Goal: Check status: Check status

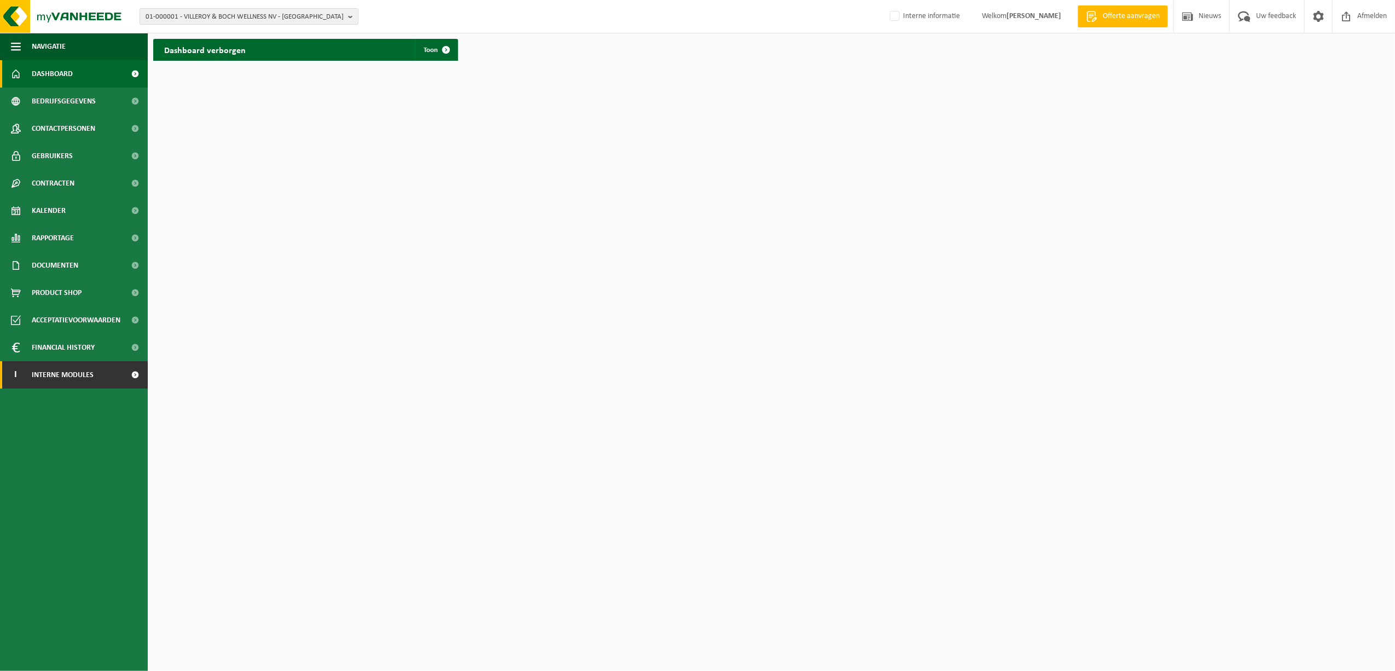
click at [73, 375] on span "Interne modules" at bounding box center [63, 374] width 62 height 27
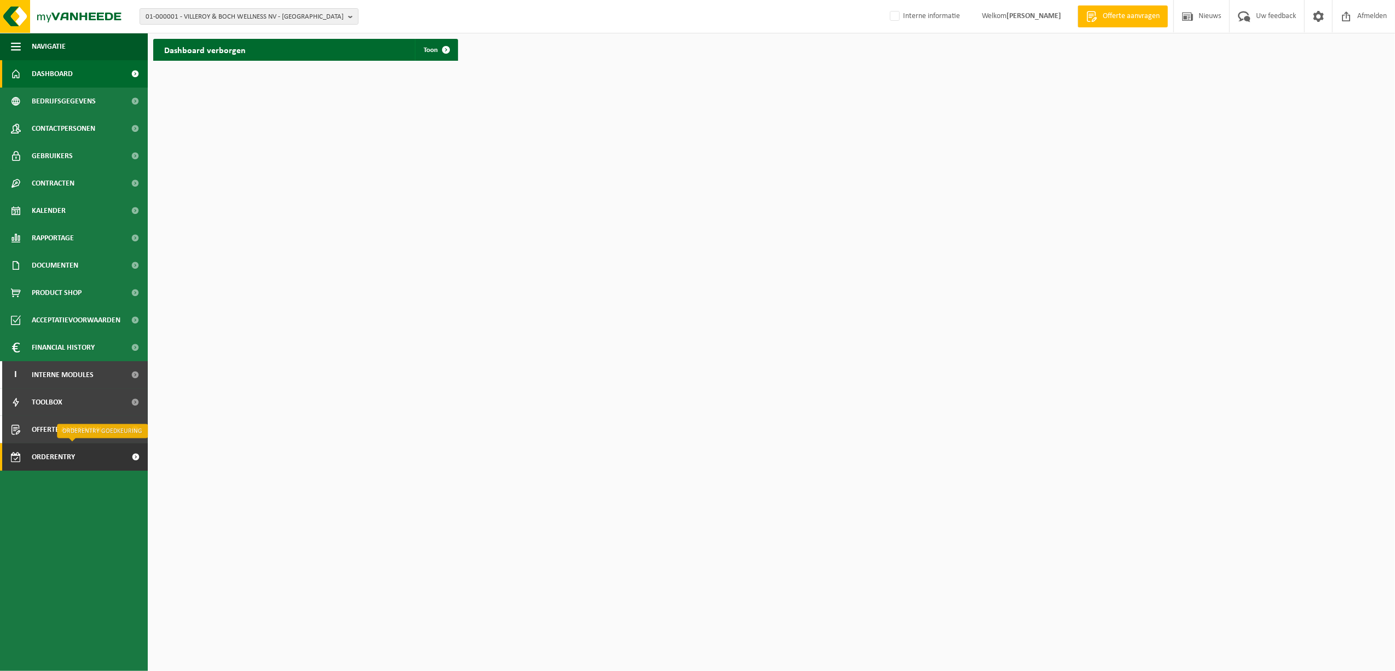
click at [73, 458] on span "Orderentry Goedkeuring" at bounding box center [78, 456] width 92 height 27
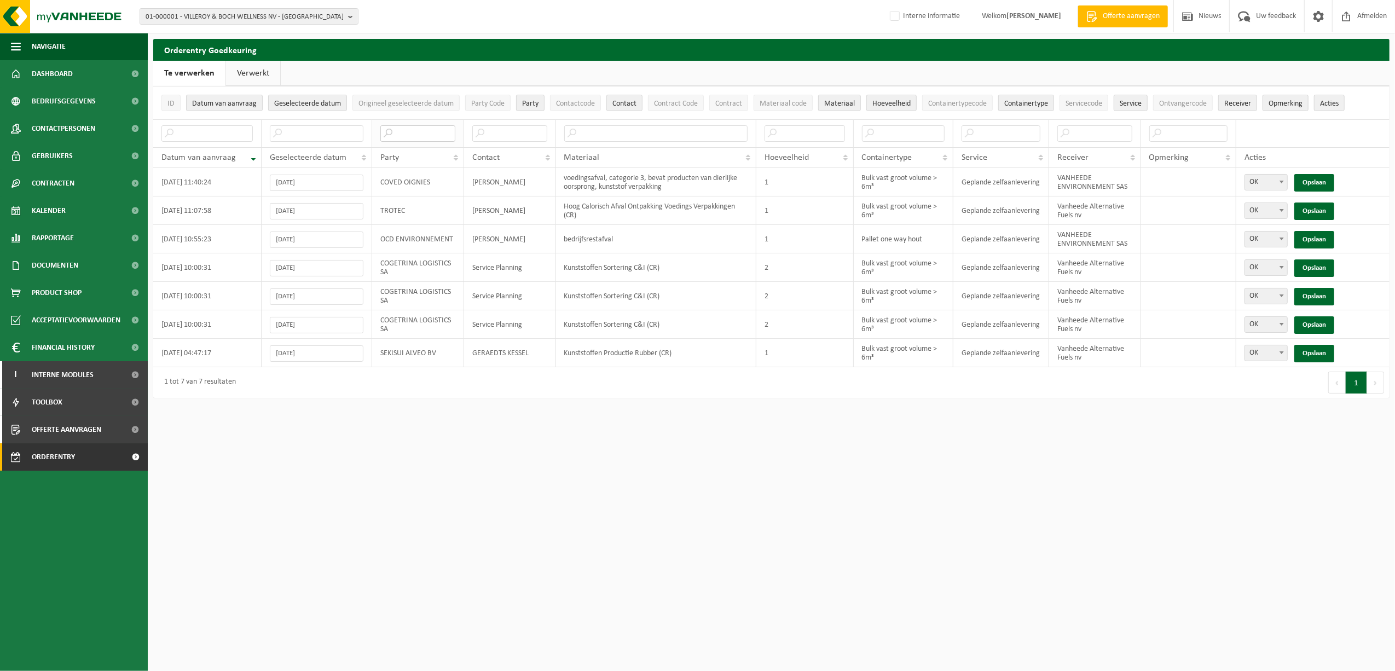
click at [421, 126] on input "text" at bounding box center [417, 133] width 75 height 16
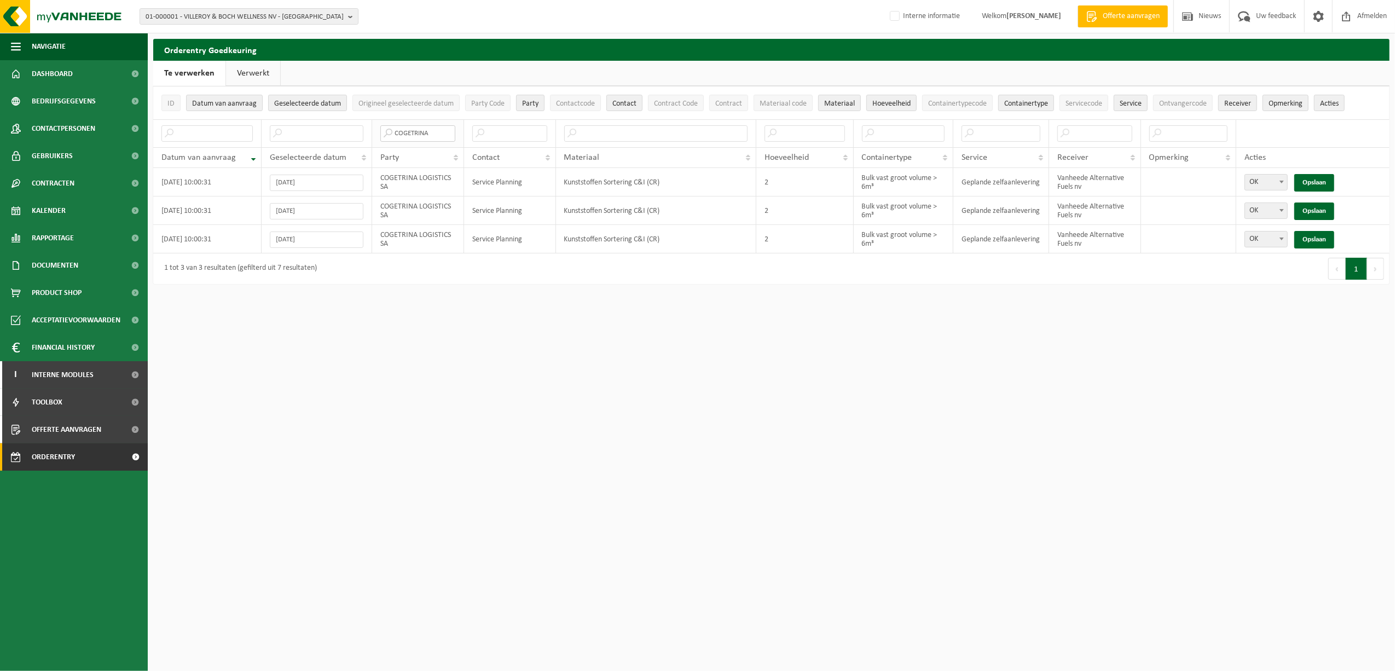
type input "COGETRINA"
click at [256, 73] on link "Verwerkt" at bounding box center [253, 73] width 54 height 25
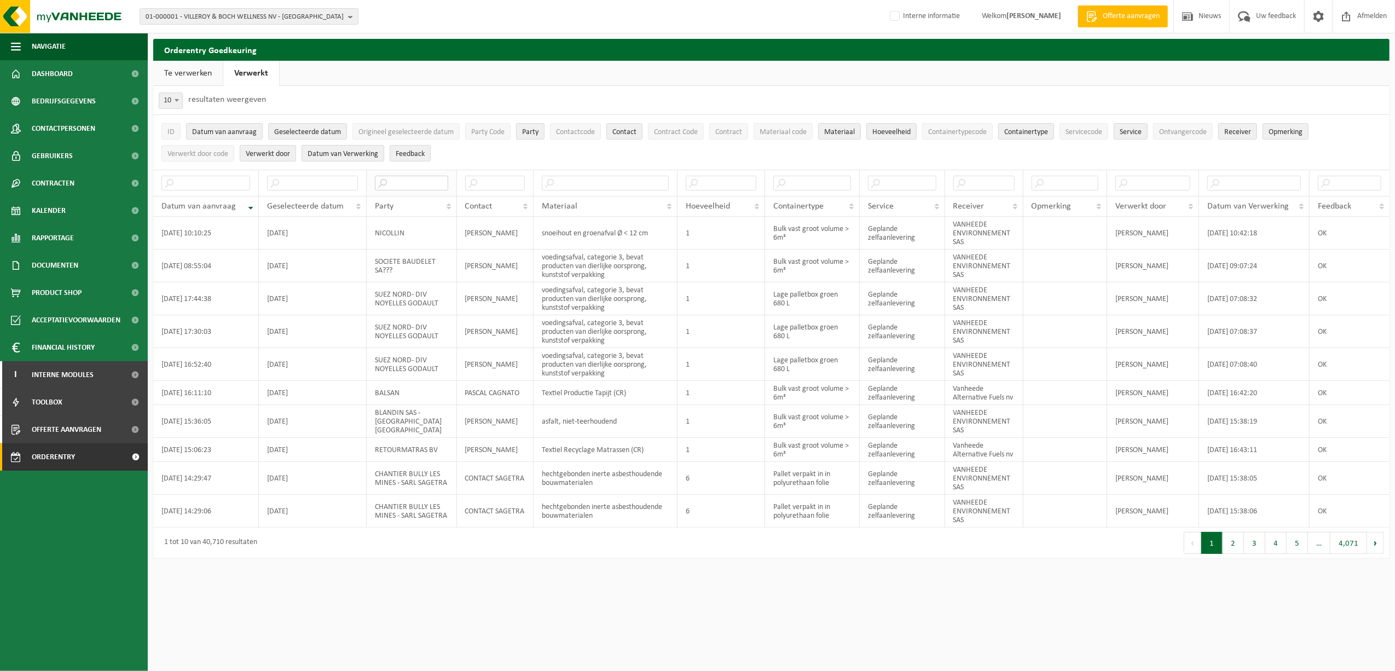
click at [417, 187] on input "text" at bounding box center [411, 183] width 73 height 15
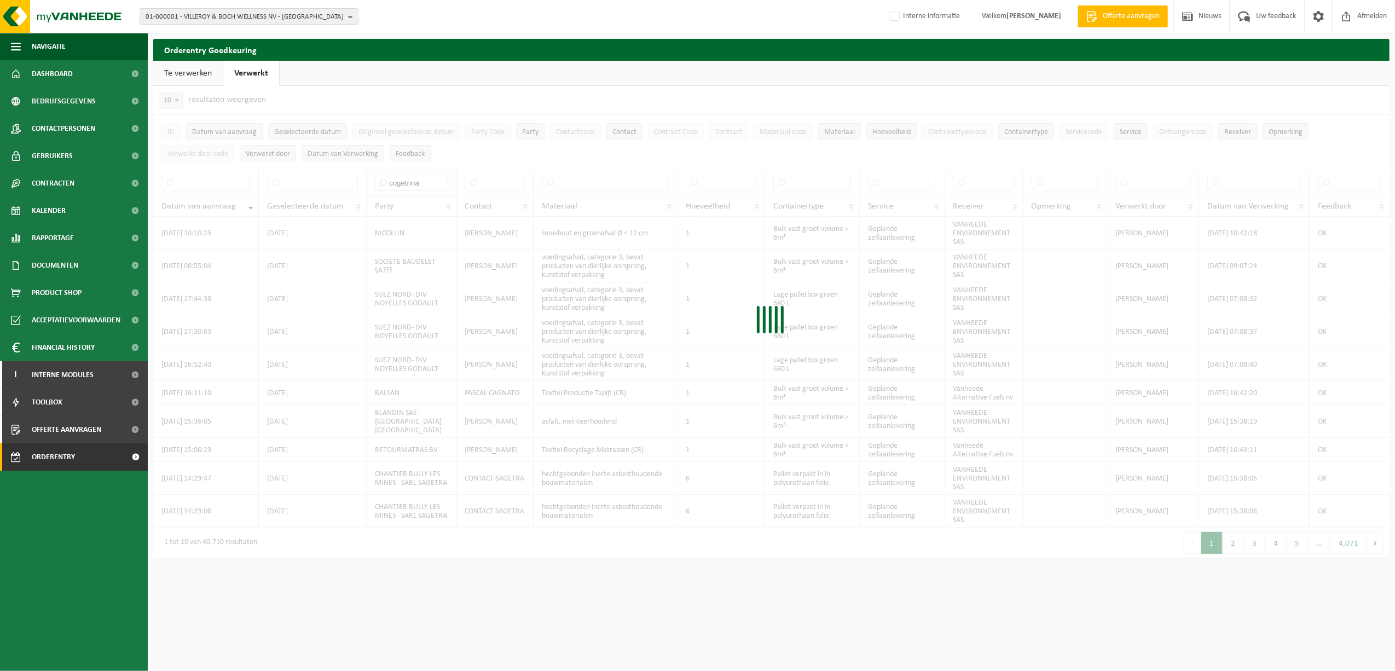
type input "cogetrina"
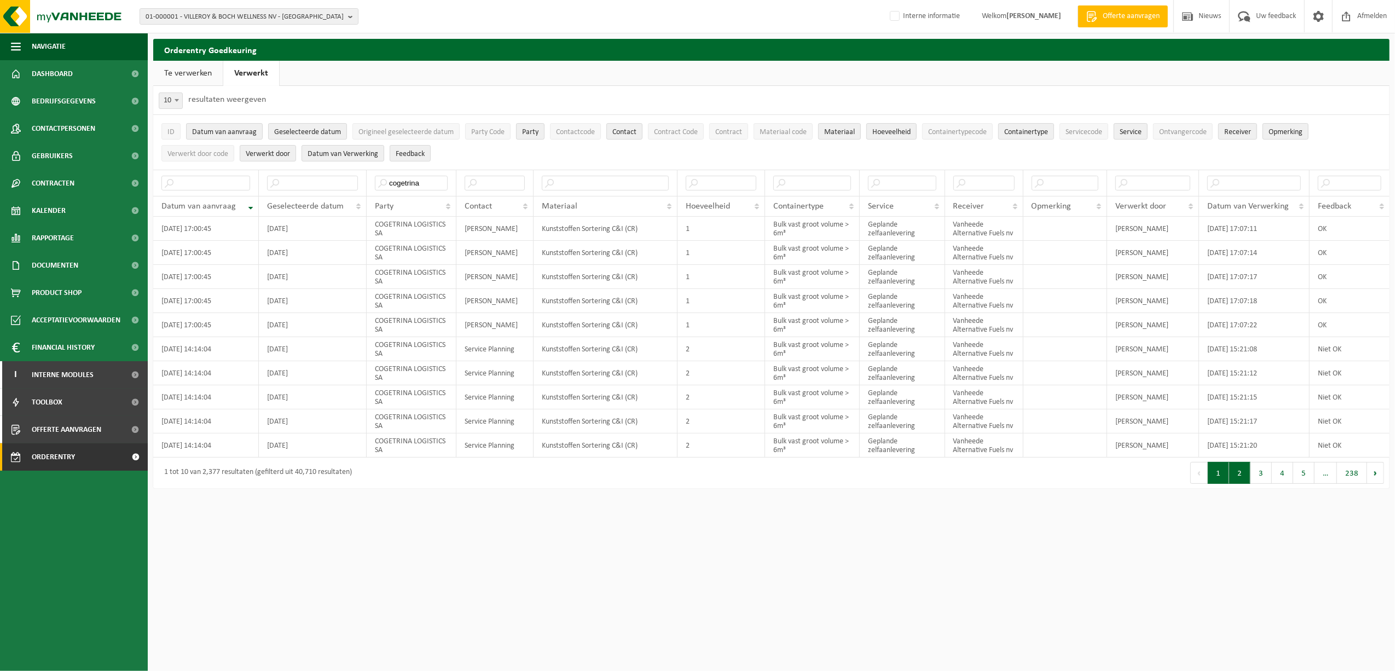
click at [1244, 484] on button "2" at bounding box center [1239, 473] width 21 height 22
click at [186, 71] on link "Te verwerken" at bounding box center [188, 73] width 70 height 25
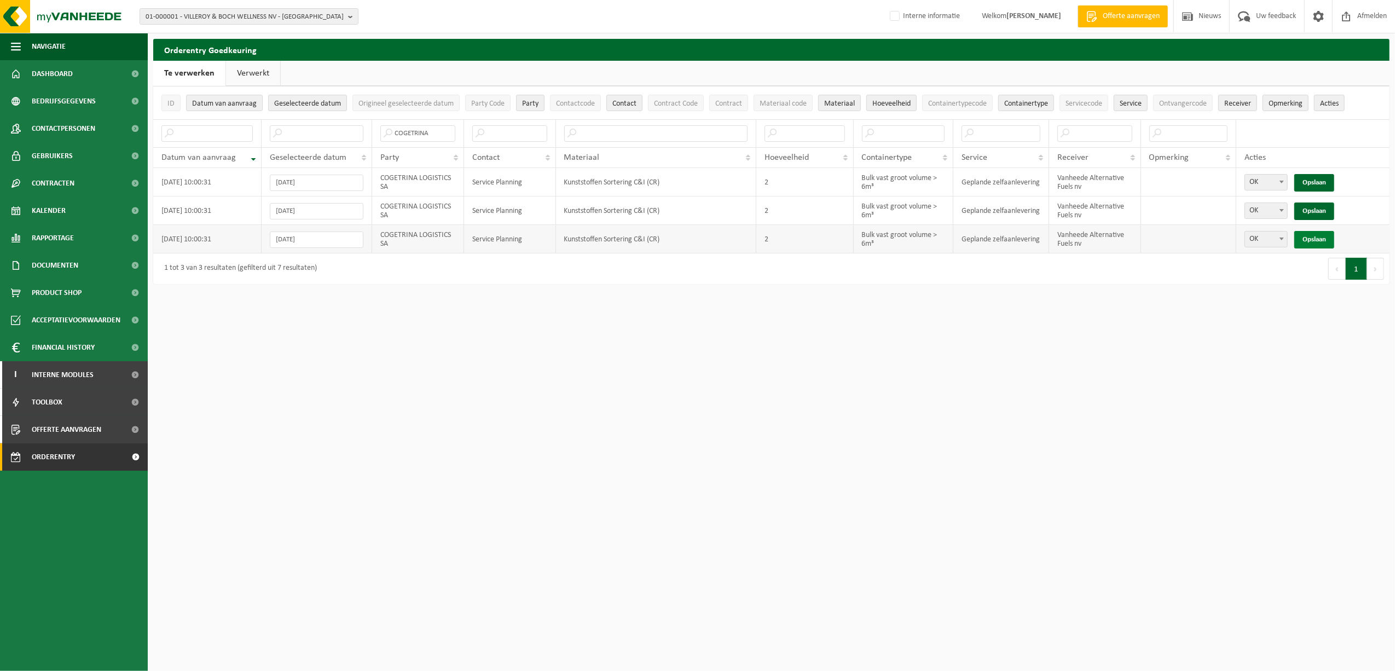
click at [1309, 239] on link "Opslaan" at bounding box center [1314, 240] width 40 height 18
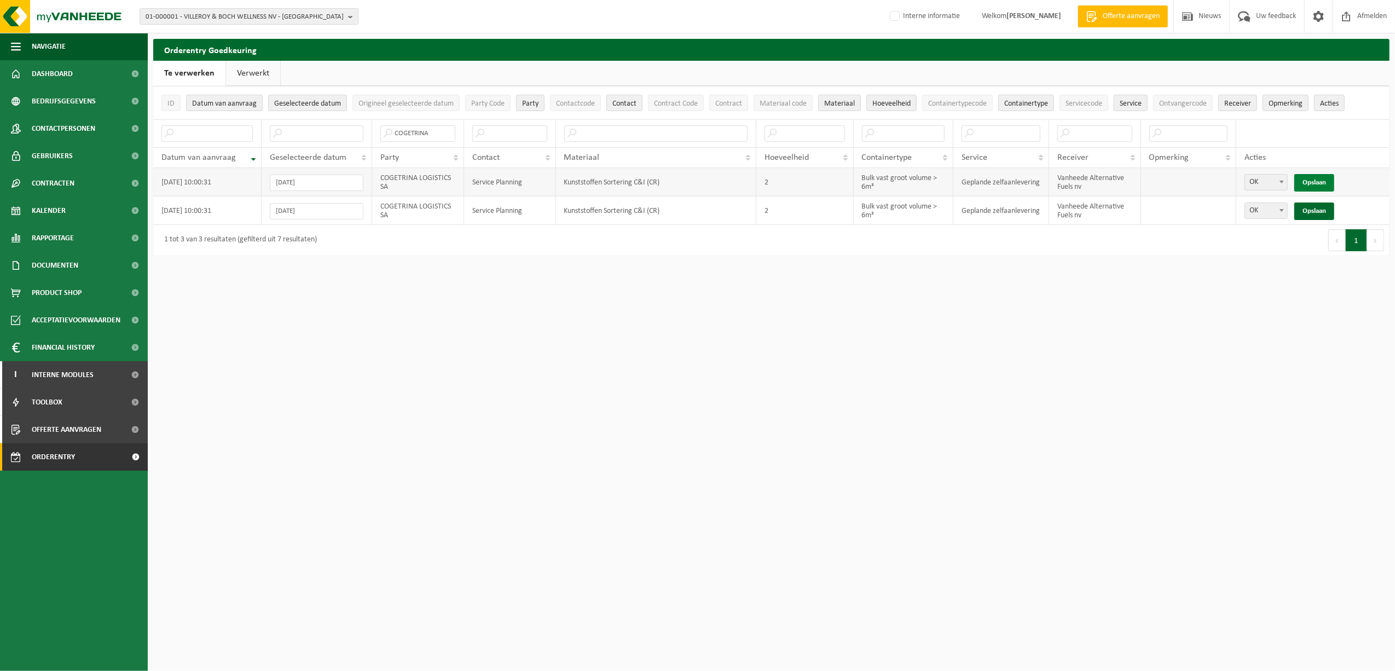
click at [1312, 182] on link "Opslaan" at bounding box center [1314, 183] width 40 height 18
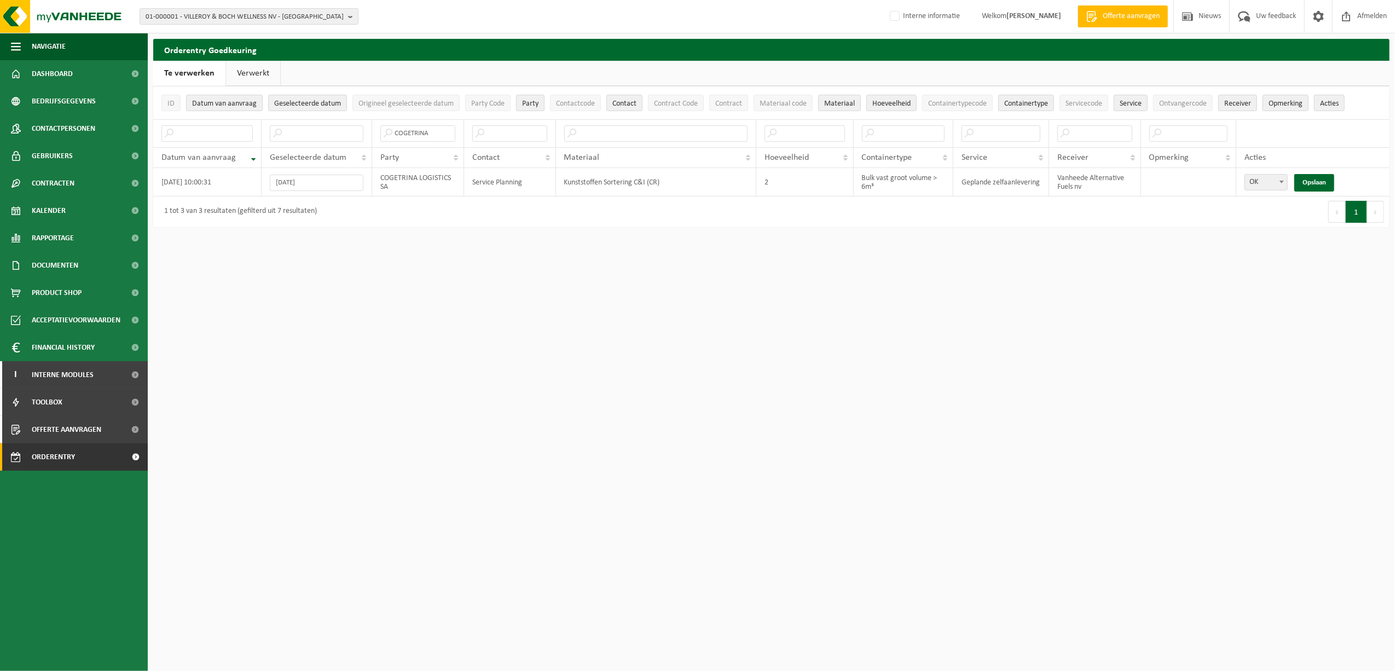
click at [1312, 182] on link "Opslaan" at bounding box center [1314, 183] width 40 height 18
